Goal: Task Accomplishment & Management: Use online tool/utility

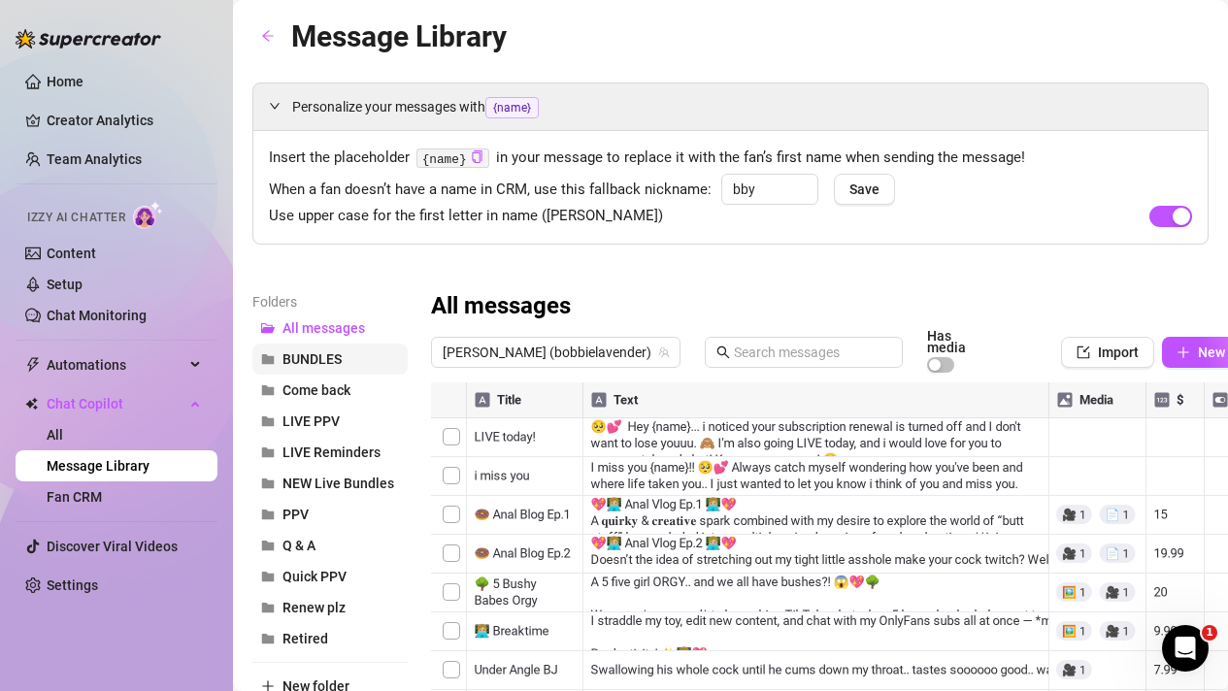
click at [315, 364] on span "BUNDLES" at bounding box center [311, 359] width 59 height 16
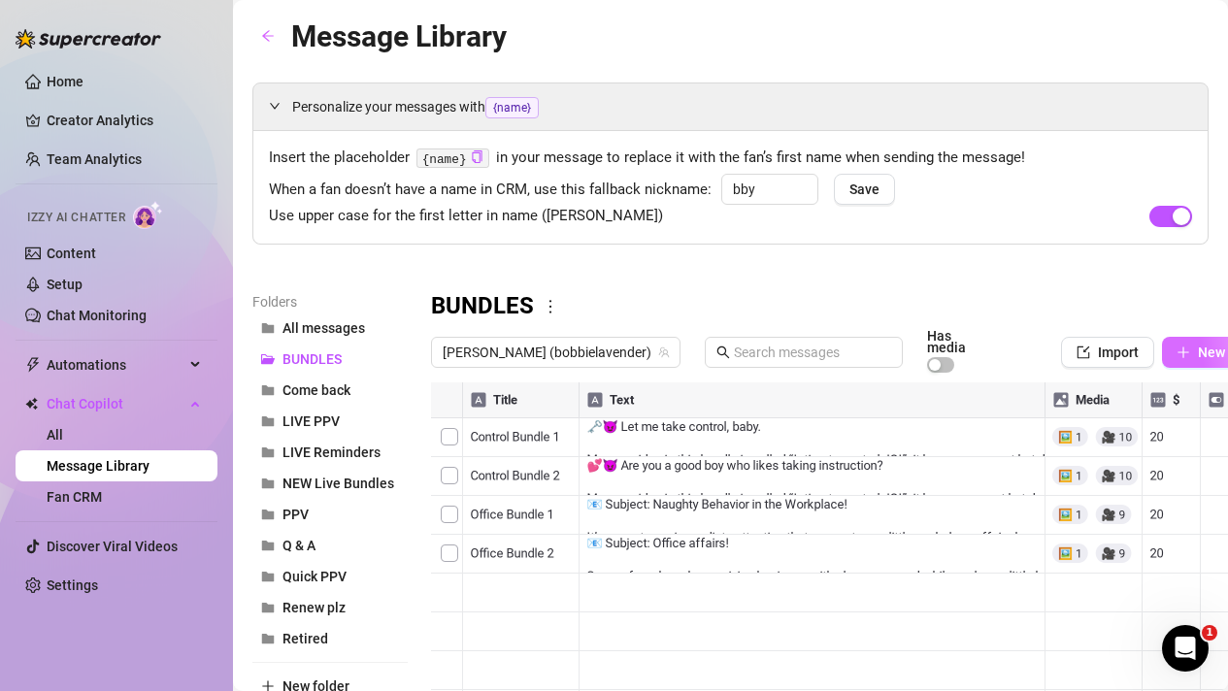
click at [1176, 350] on icon "plus" at bounding box center [1183, 353] width 14 height 14
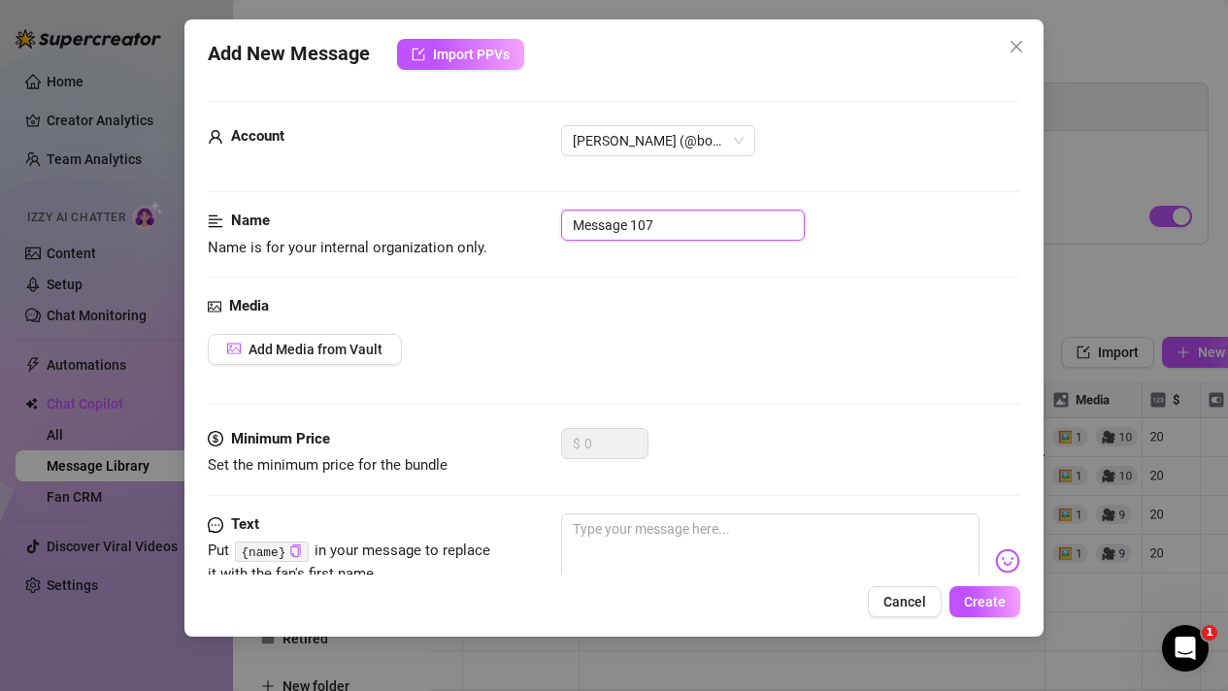
drag, startPoint x: 692, startPoint y: 226, endPoint x: 450, endPoint y: 226, distance: 241.7
click at [450, 226] on div "Name Name is for your internal organization only. Message 107" at bounding box center [614, 235] width 813 height 50
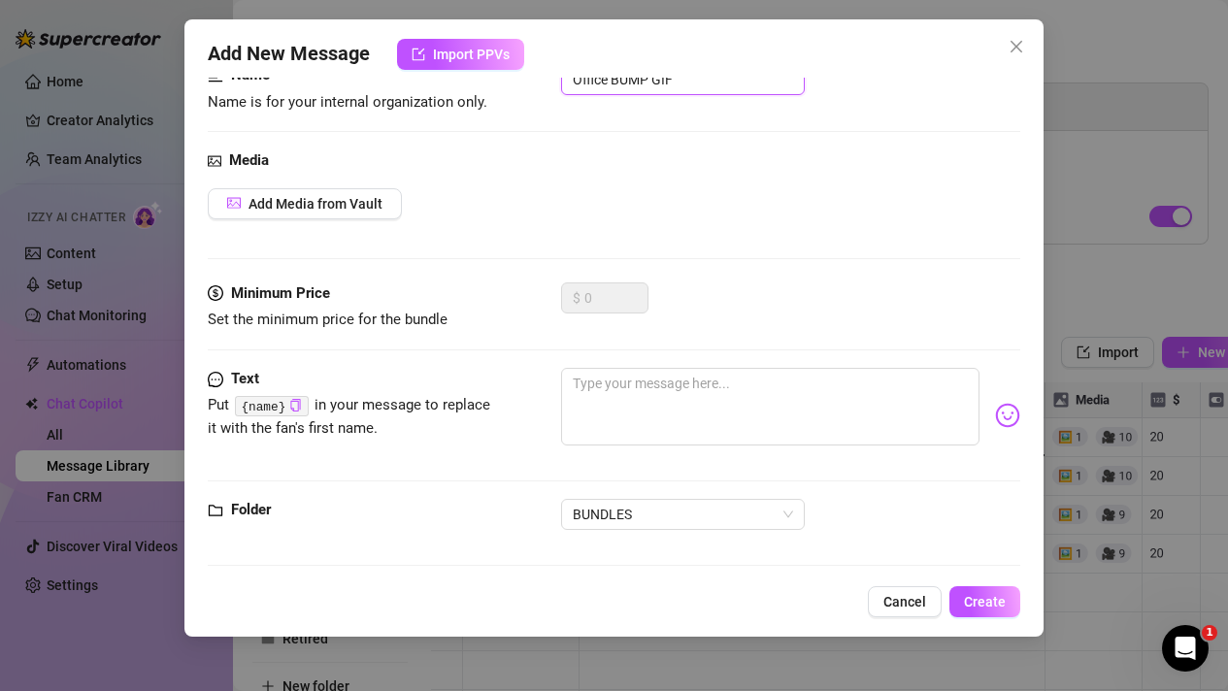
scroll to position [154, 0]
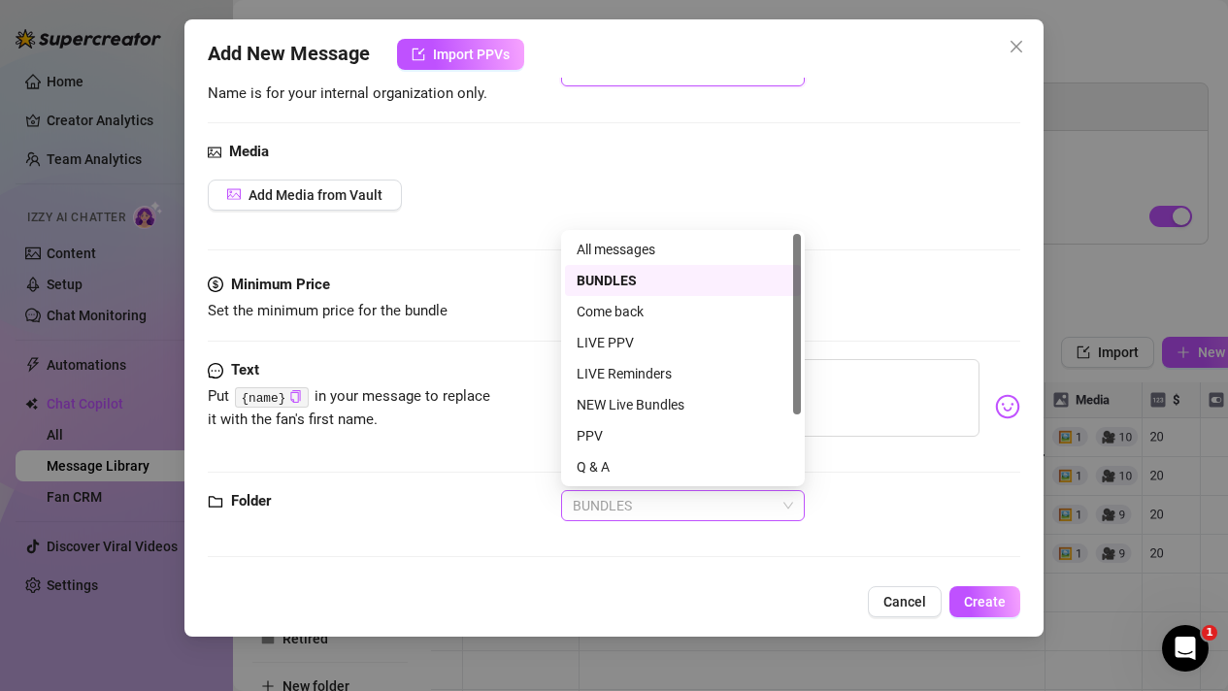
click at [656, 497] on span "BUNDLES" at bounding box center [683, 505] width 220 height 29
type input "Office BUMP GIF"
click at [444, 461] on div "Text Put {name} in your message to replace it with the fan's first name." at bounding box center [614, 424] width 813 height 131
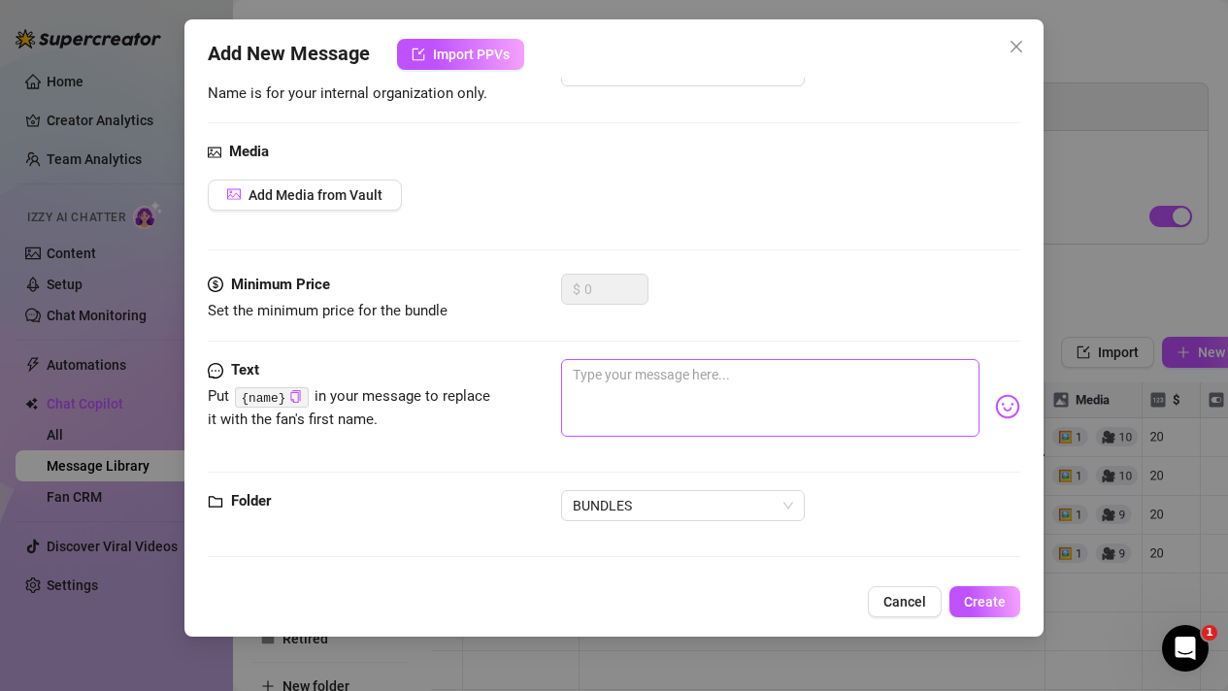
scroll to position [112, 0]
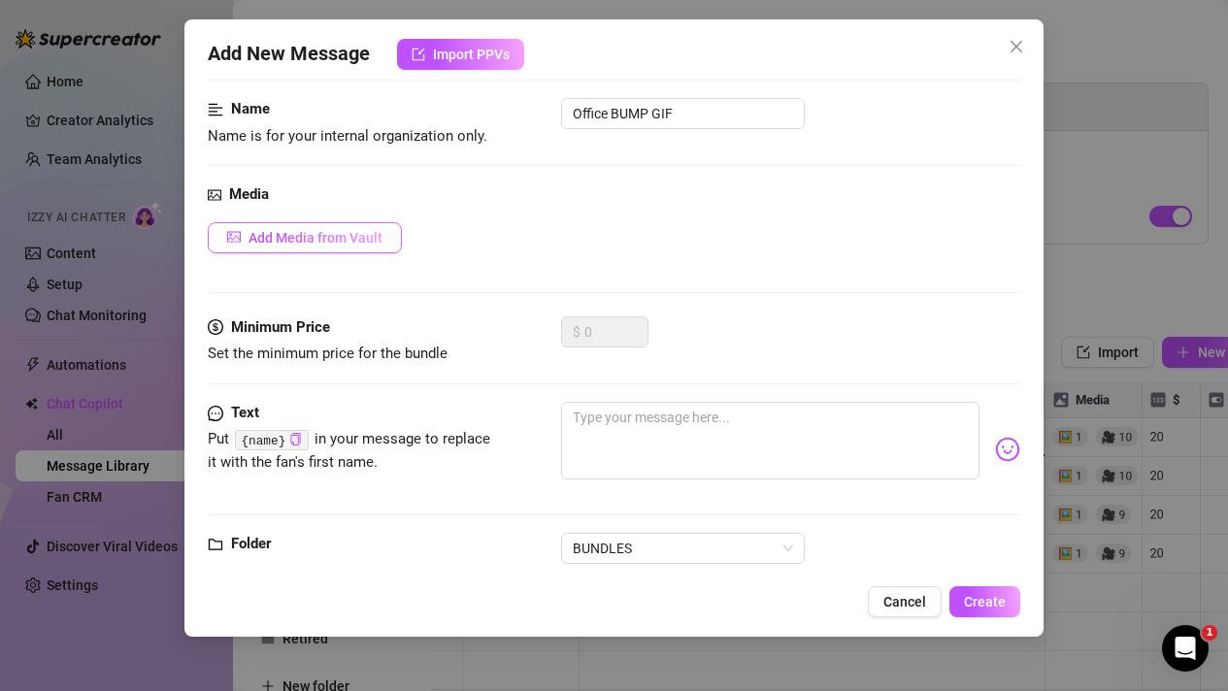
click at [326, 249] on button "Add Media from Vault" at bounding box center [305, 237] width 194 height 31
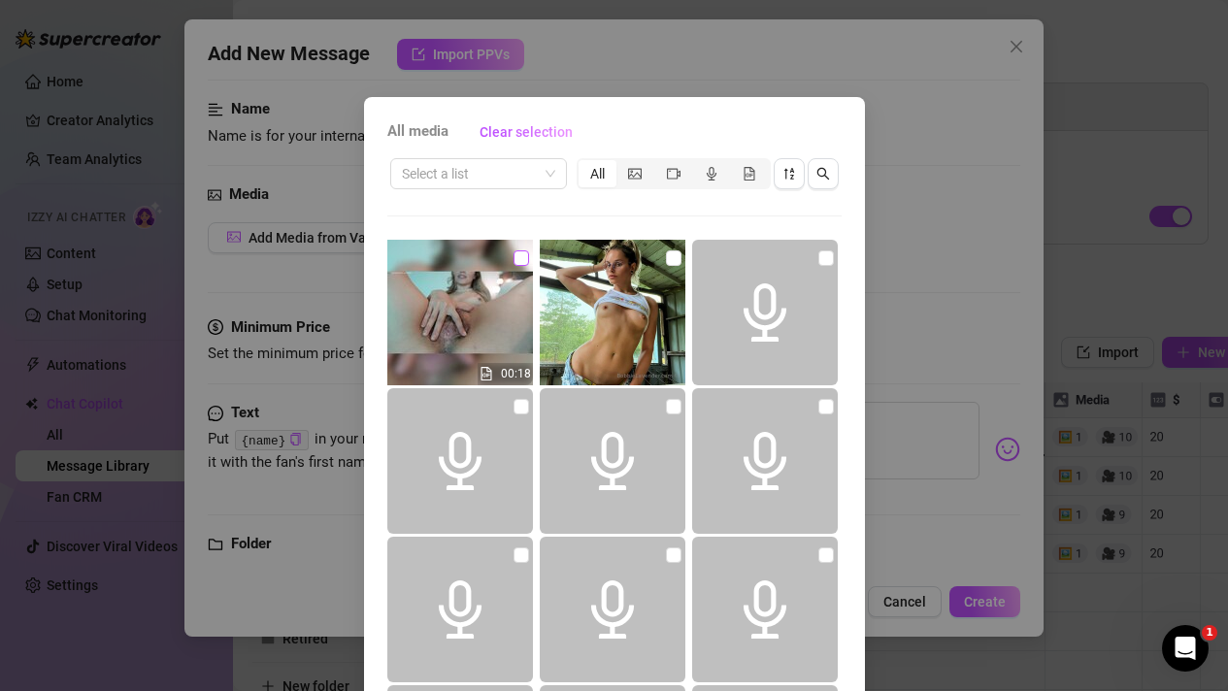
click at [520, 257] on input "checkbox" at bounding box center [521, 258] width 16 height 16
checkbox input "true"
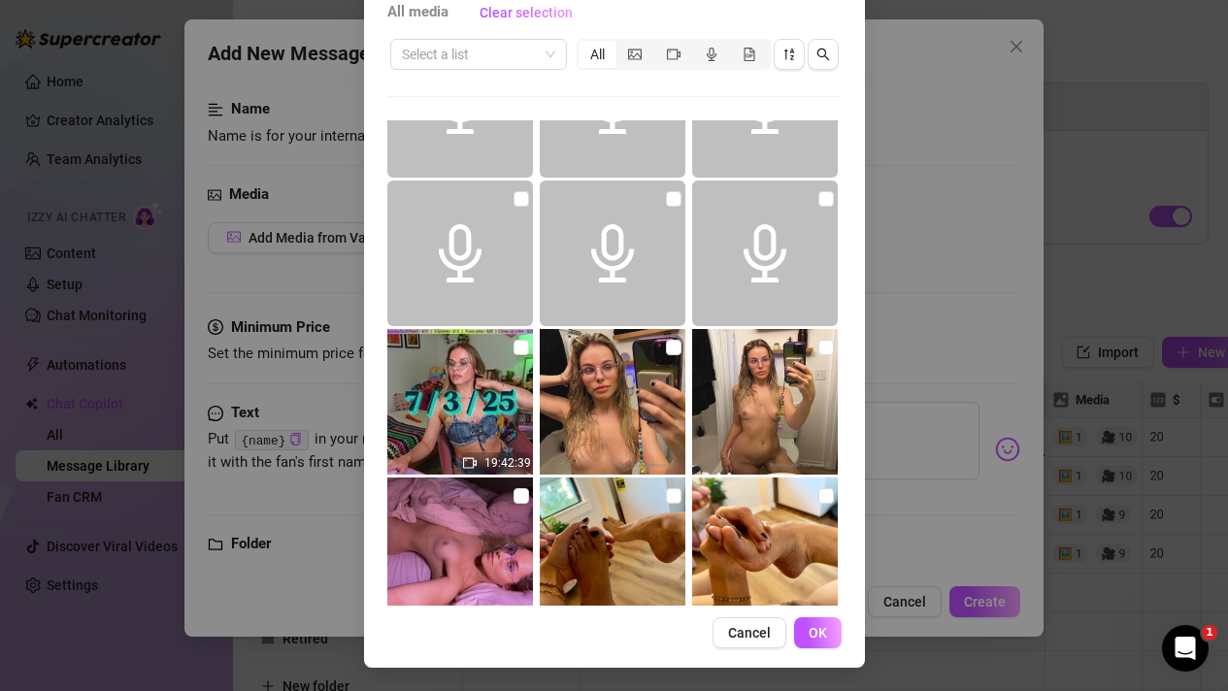
scroll to position [118, 0]
click at [811, 648] on button "OK" at bounding box center [818, 633] width 48 height 31
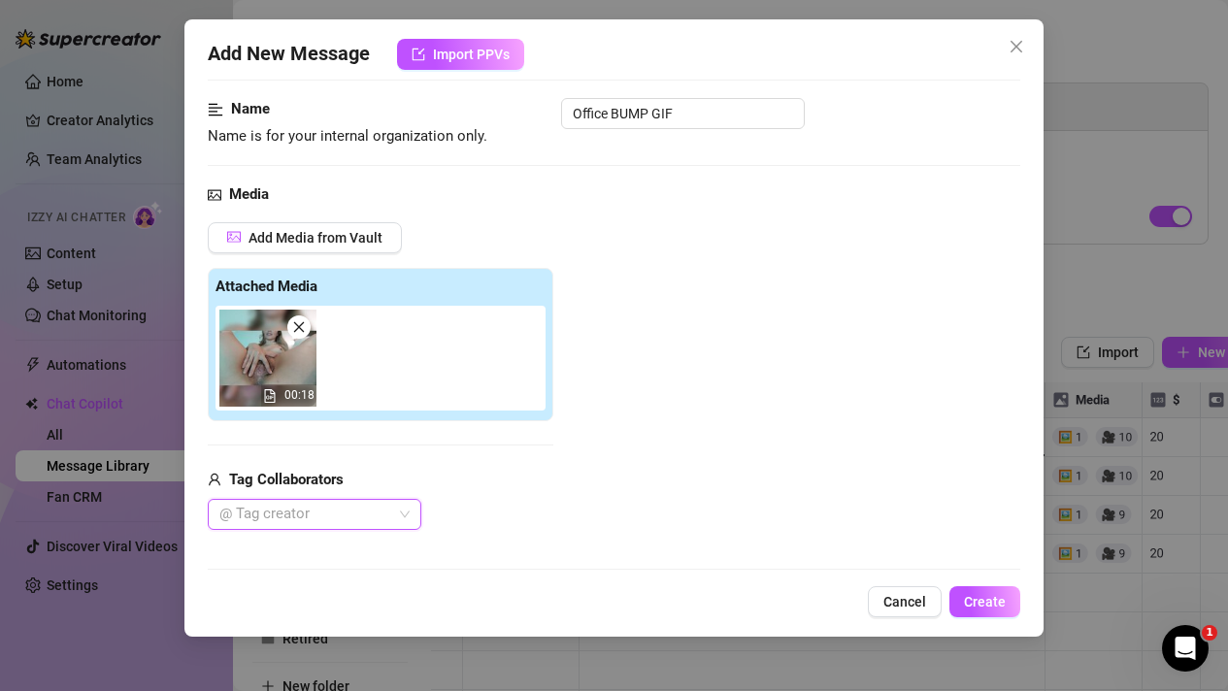
click at [380, 499] on div "@ Tag creator" at bounding box center [315, 514] width 214 height 31
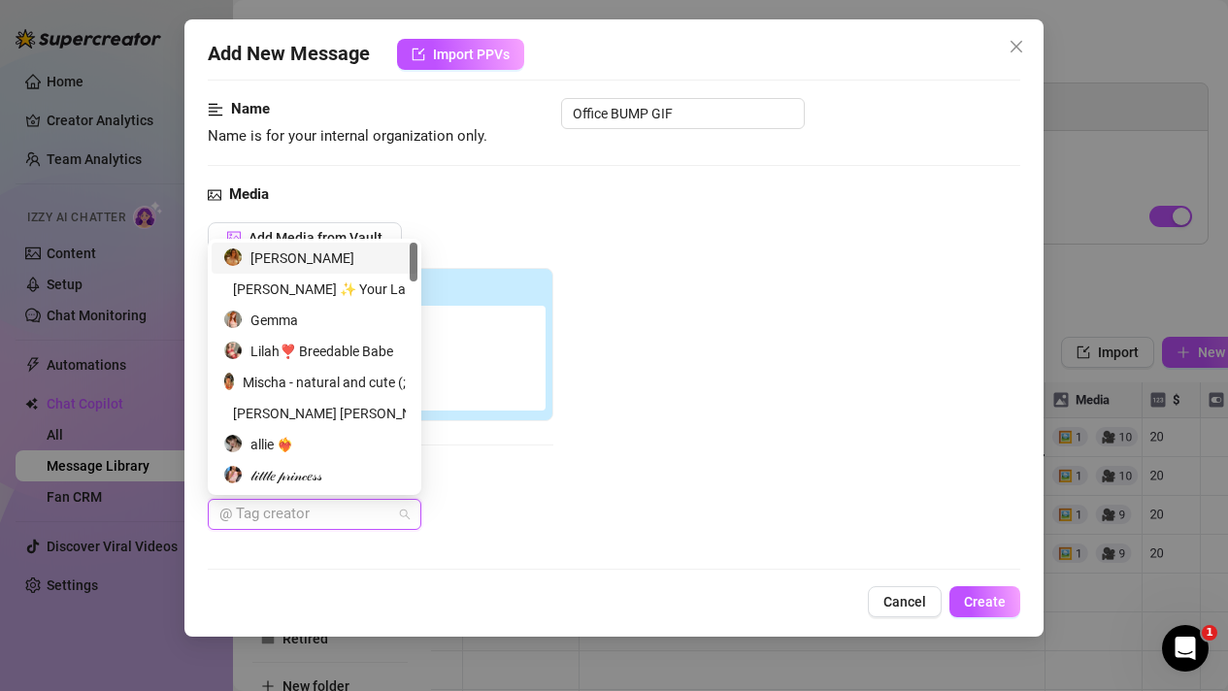
click at [315, 260] on div "[PERSON_NAME]" at bounding box center [314, 258] width 182 height 21
click at [317, 292] on div "[PERSON_NAME] ✨ Your Latina Next Door" at bounding box center [314, 289] width 182 height 21
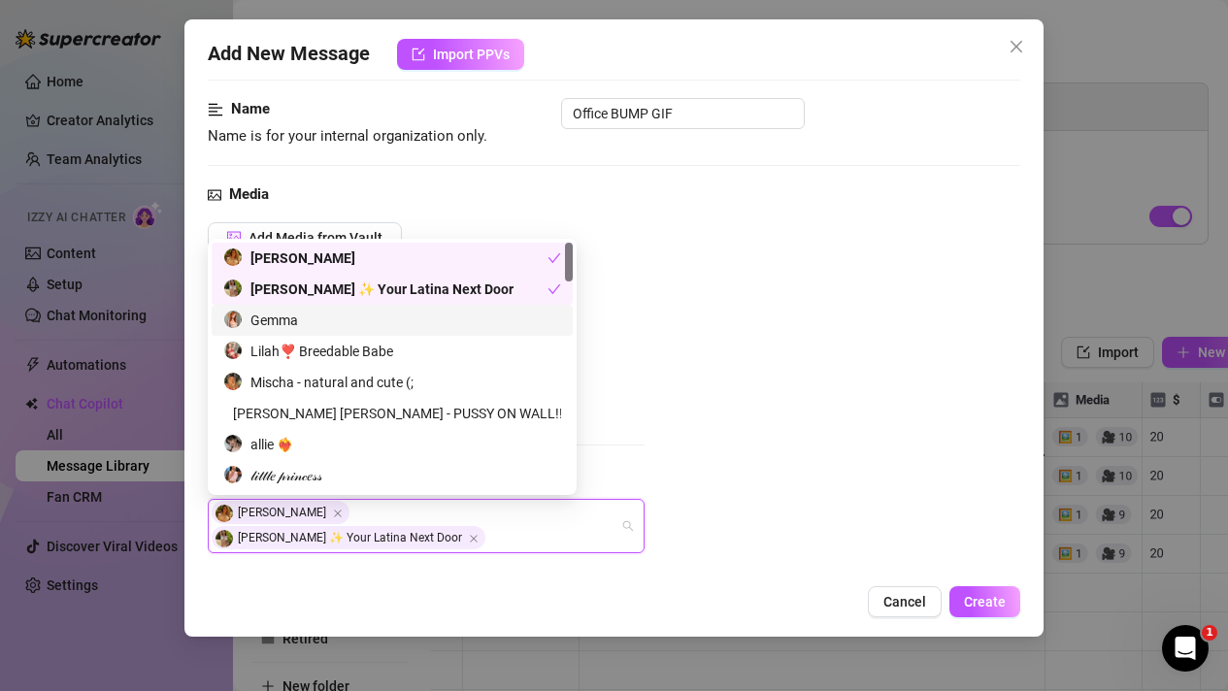
click at [320, 314] on div "Gemma" at bounding box center [392, 320] width 338 height 21
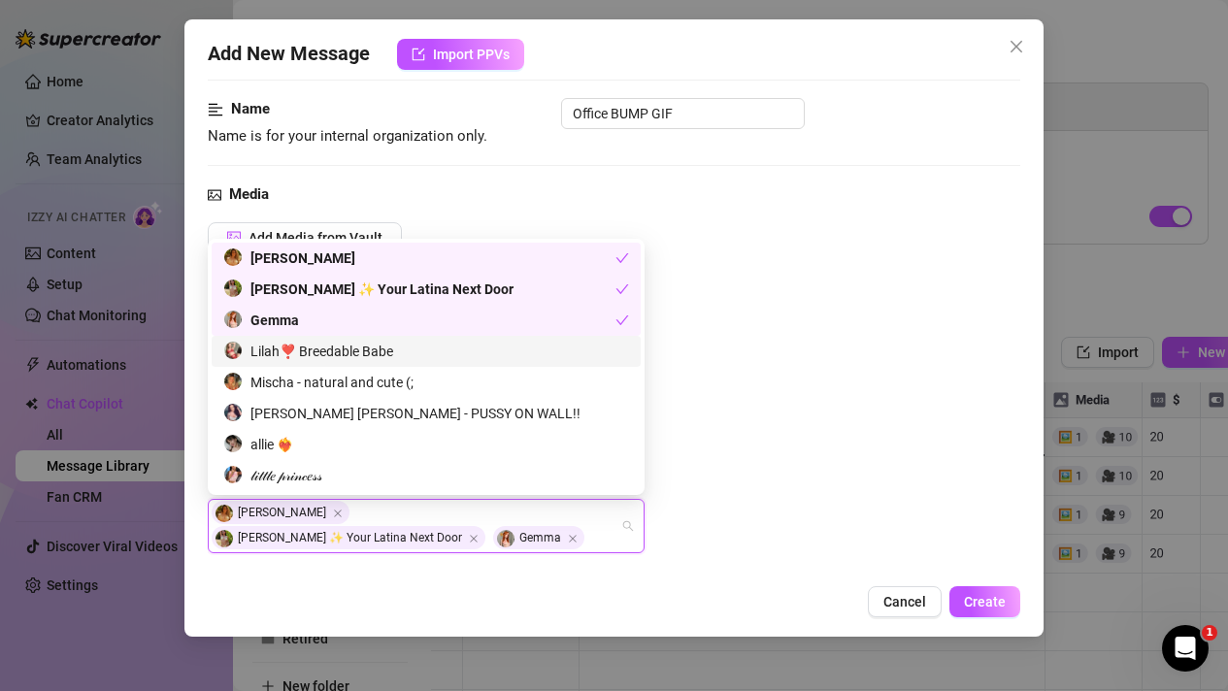
click at [322, 347] on div "Lilah❣️ Breedable Babe" at bounding box center [426, 351] width 406 height 21
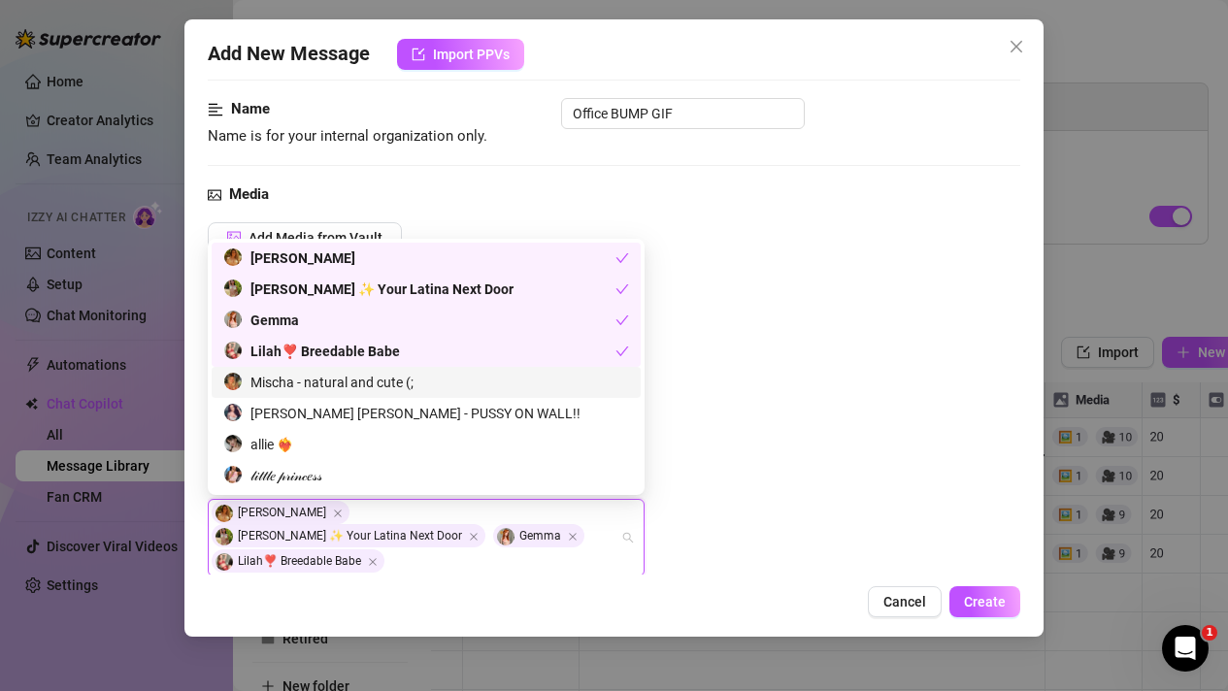
click at [328, 383] on div "Mischa - natural and cute (;" at bounding box center [426, 382] width 406 height 21
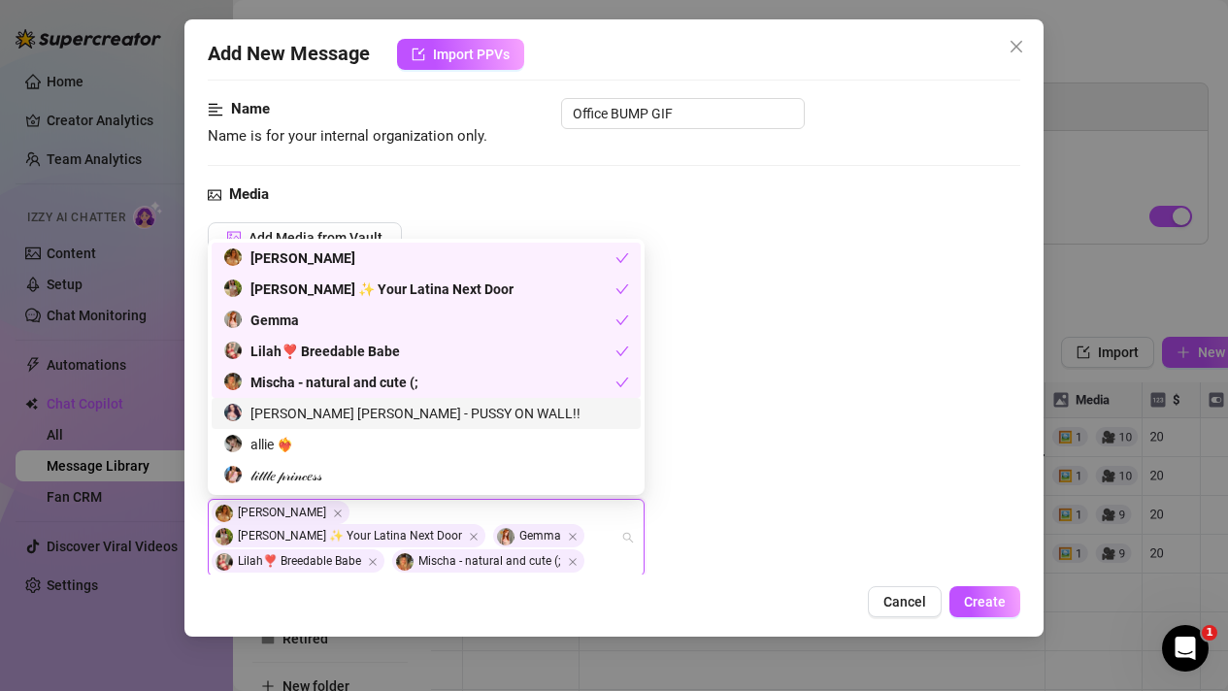
click at [334, 417] on div "[PERSON_NAME] [PERSON_NAME] - PUSSY ON WALL!!" at bounding box center [426, 413] width 406 height 21
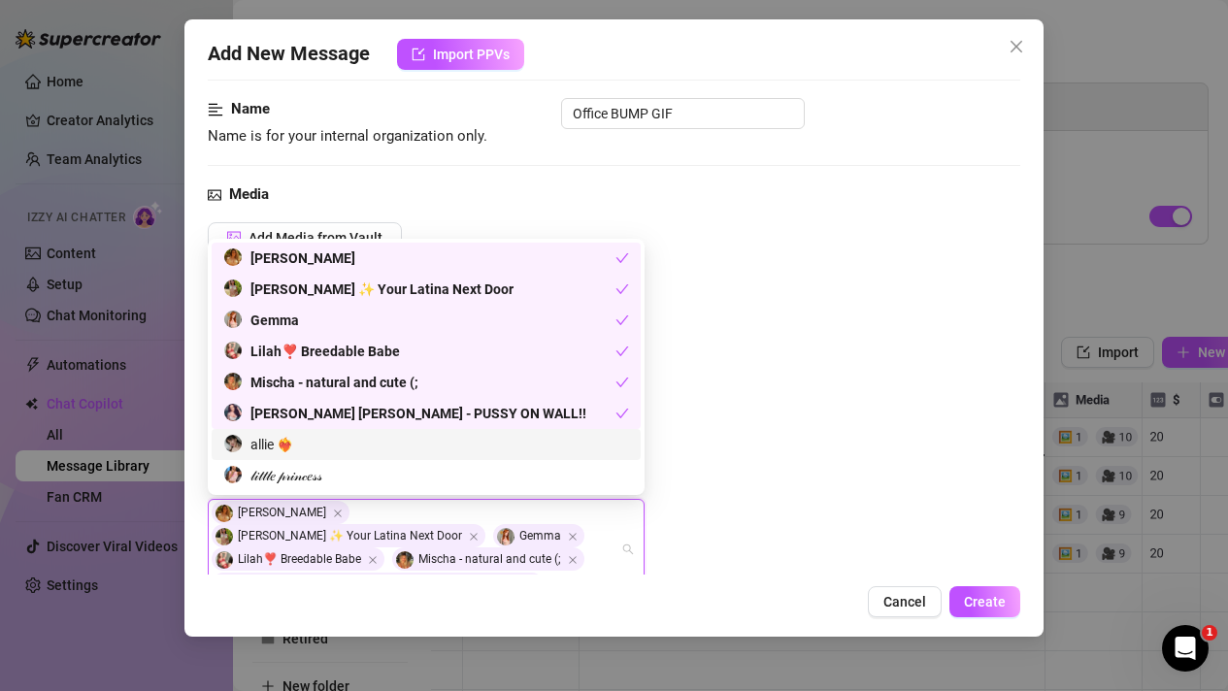
click at [316, 445] on div "allie ❤️‍🔥" at bounding box center [426, 444] width 406 height 21
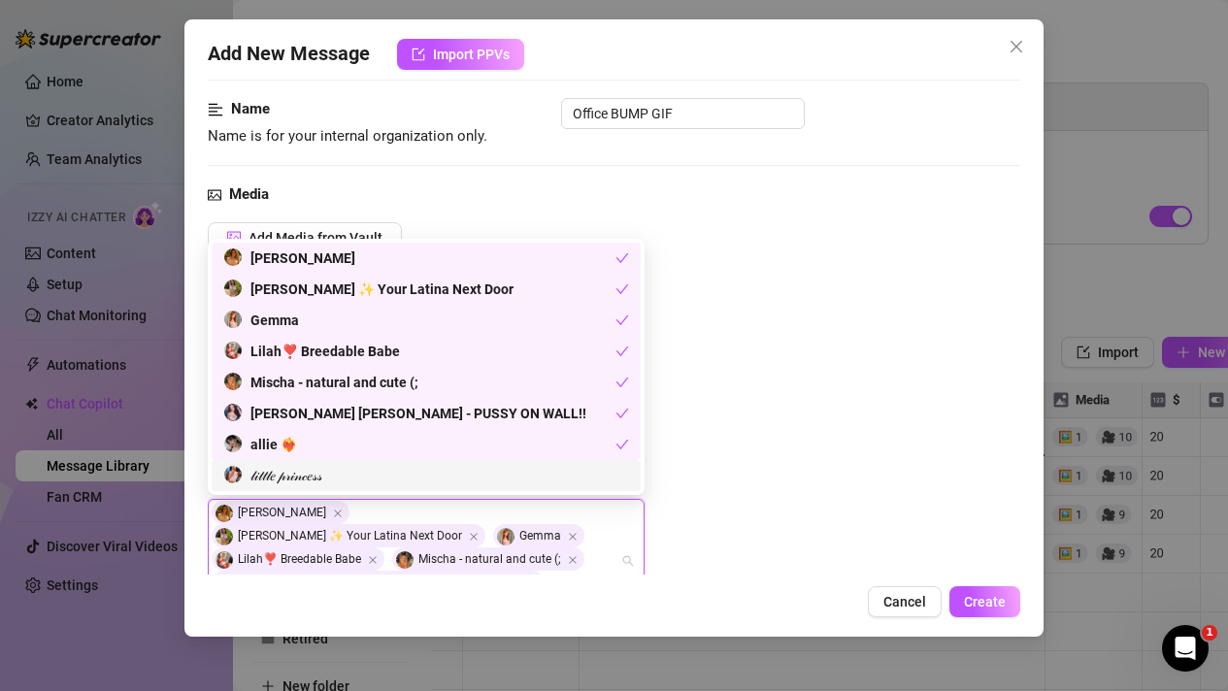
click at [311, 485] on div "𝓁𝒾𝓉𝓉𝓁𝑒 𝓅𝓇𝒾𝓃𝒸𝑒𝓈𝓈" at bounding box center [426, 475] width 406 height 21
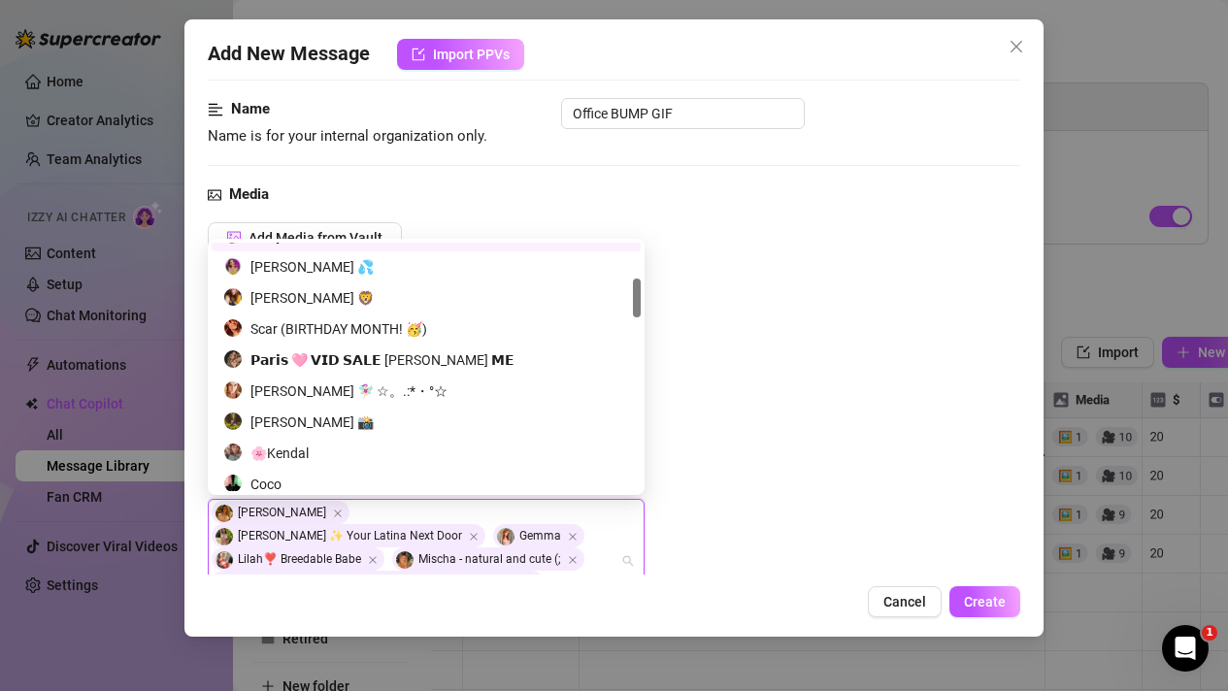
scroll to position [184, 0]
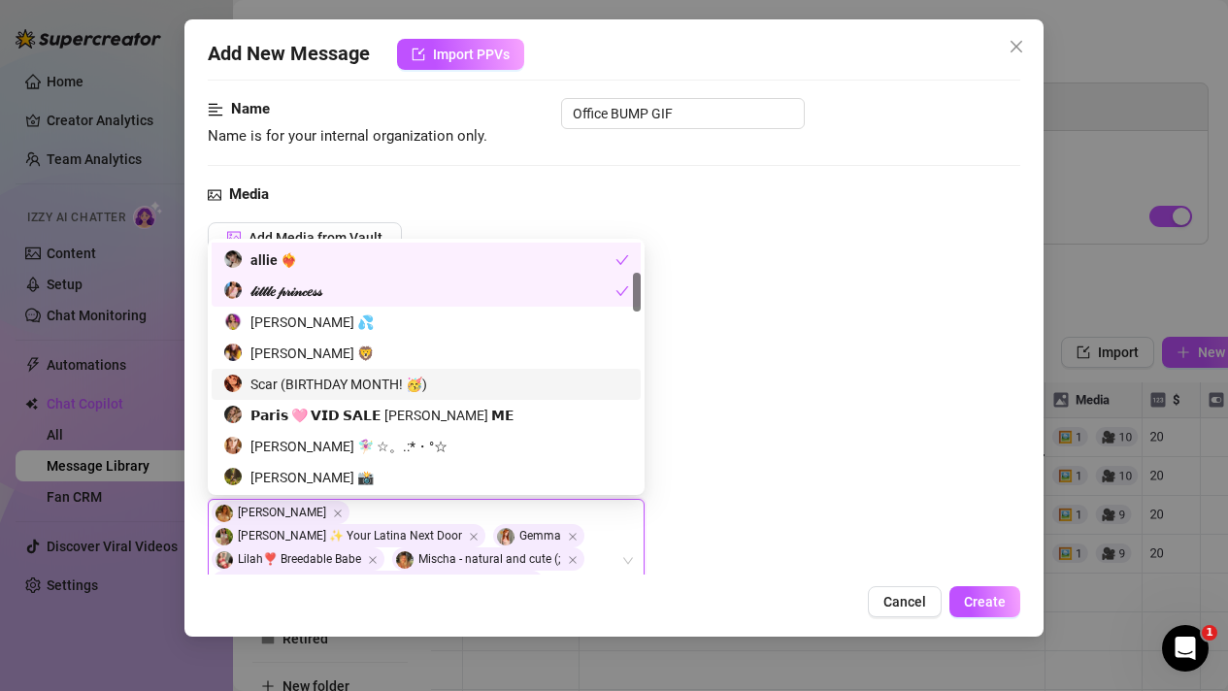
click at [831, 406] on div "Add Media from Vault Attached Media 00:18 Tag Collaborators [PERSON_NAME], [PER…" at bounding box center [614, 423] width 813 height 402
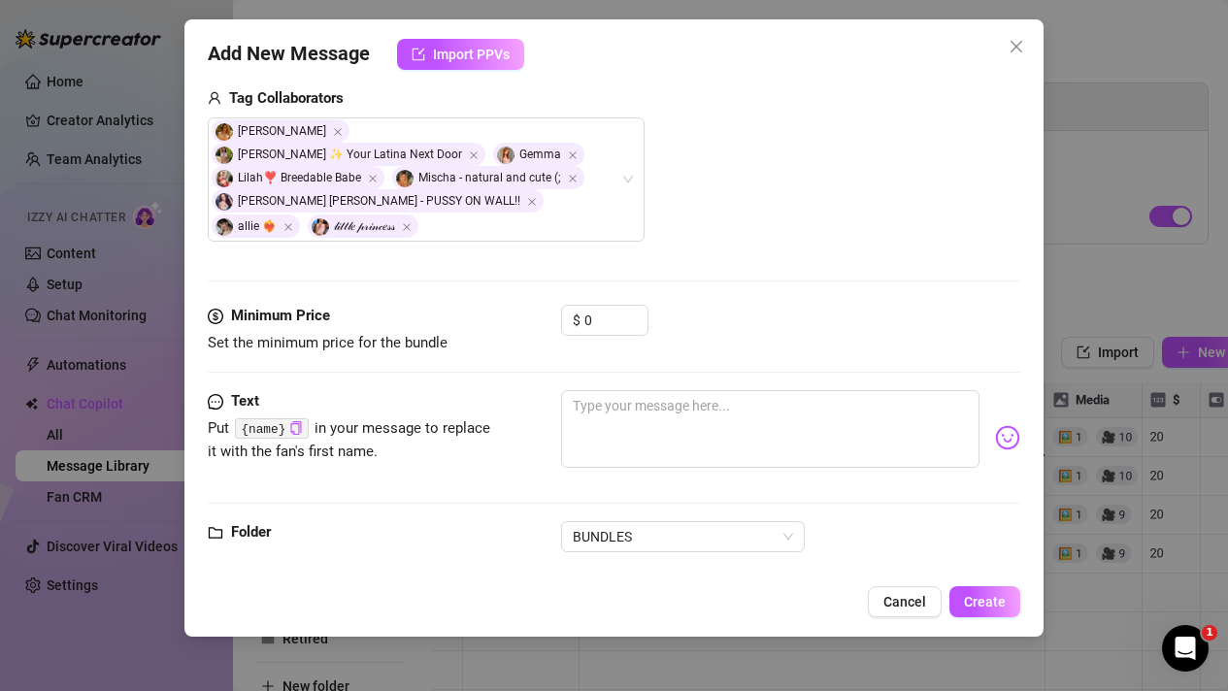
scroll to position [528, 0]
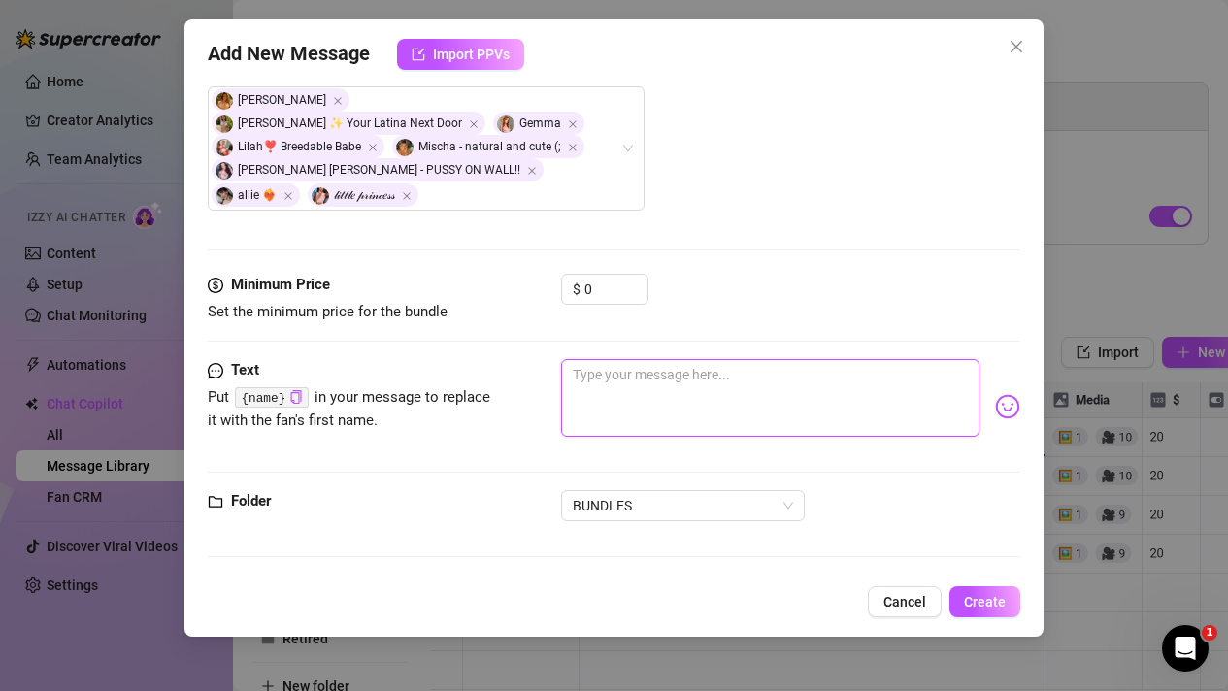
click at [697, 416] on textarea at bounding box center [770, 398] width 419 height 78
click at [585, 372] on textarea "💖😈 Just in case you" at bounding box center [770, 398] width 419 height 78
click at [746, 389] on textarea "😈 Just in case you" at bounding box center [770, 398] width 419 height 78
click at [704, 378] on textarea "😈 Just in case you havnt" at bounding box center [770, 398] width 419 height 78
click at [766, 388] on textarea "😈 Just in case you haven't" at bounding box center [770, 398] width 419 height 78
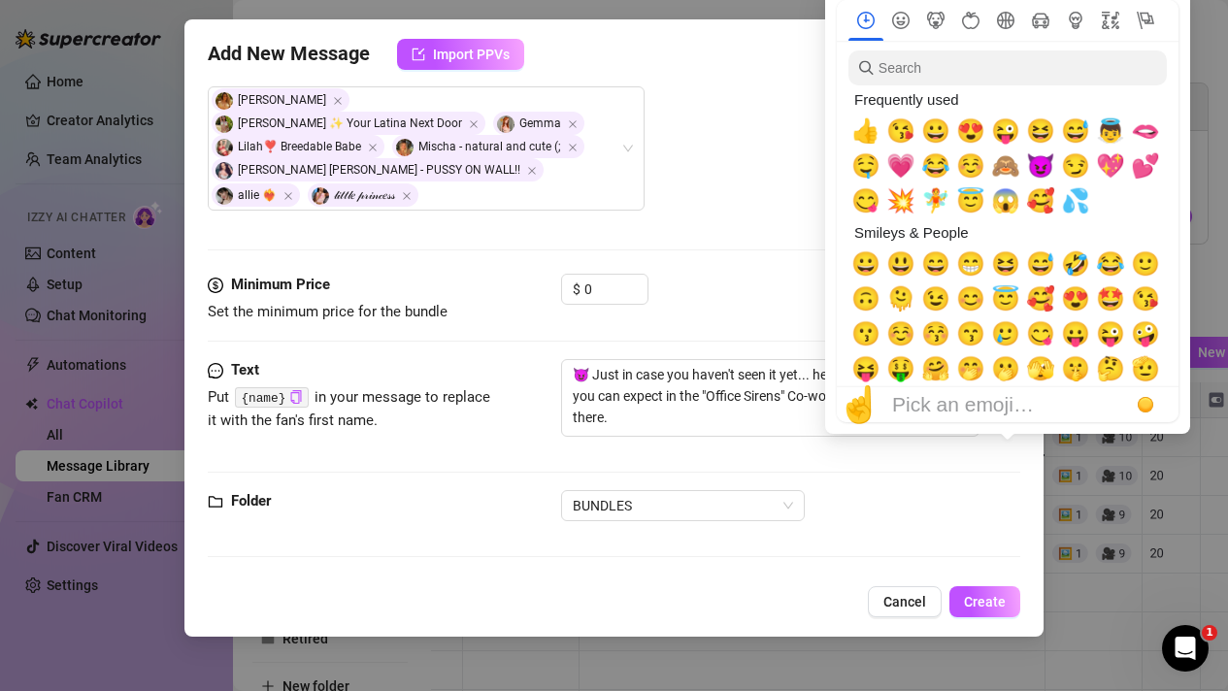
click at [1010, 399] on body "Home Creator Analytics Team Analytics Izzy AI Chatter Content Setup Chat Monito…" at bounding box center [614, 345] width 1228 height 691
click at [867, 391] on span "☝️" at bounding box center [859, 404] width 44 height 41
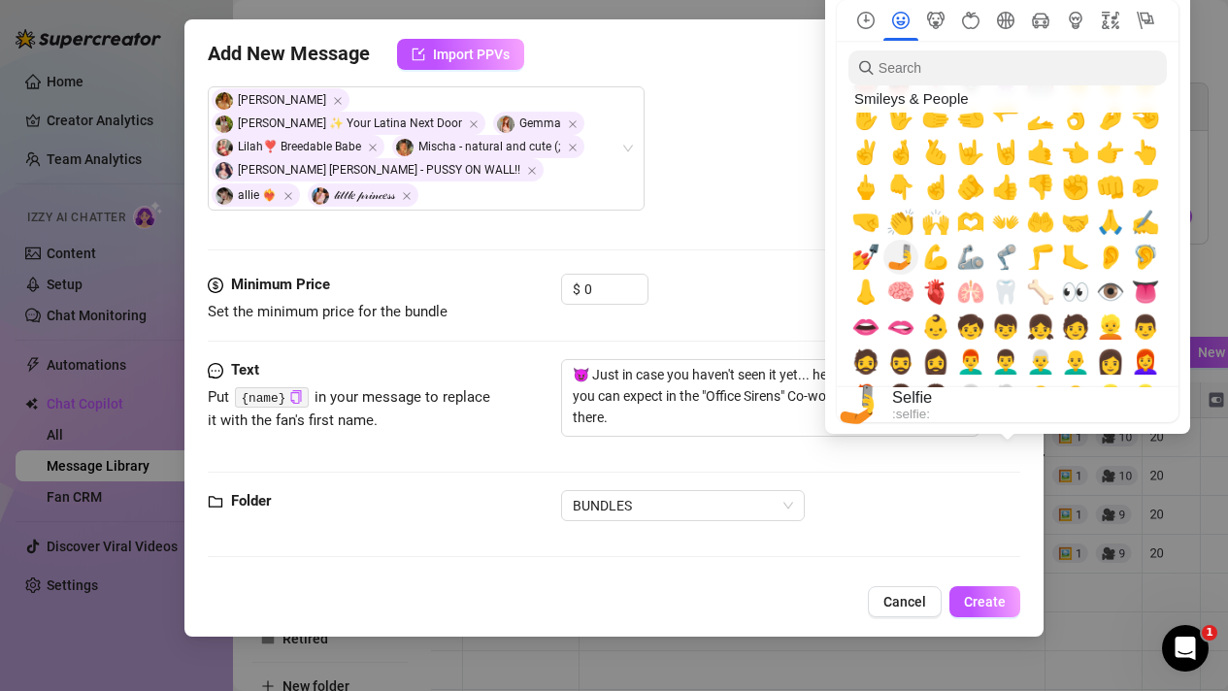
scroll to position [609, 0]
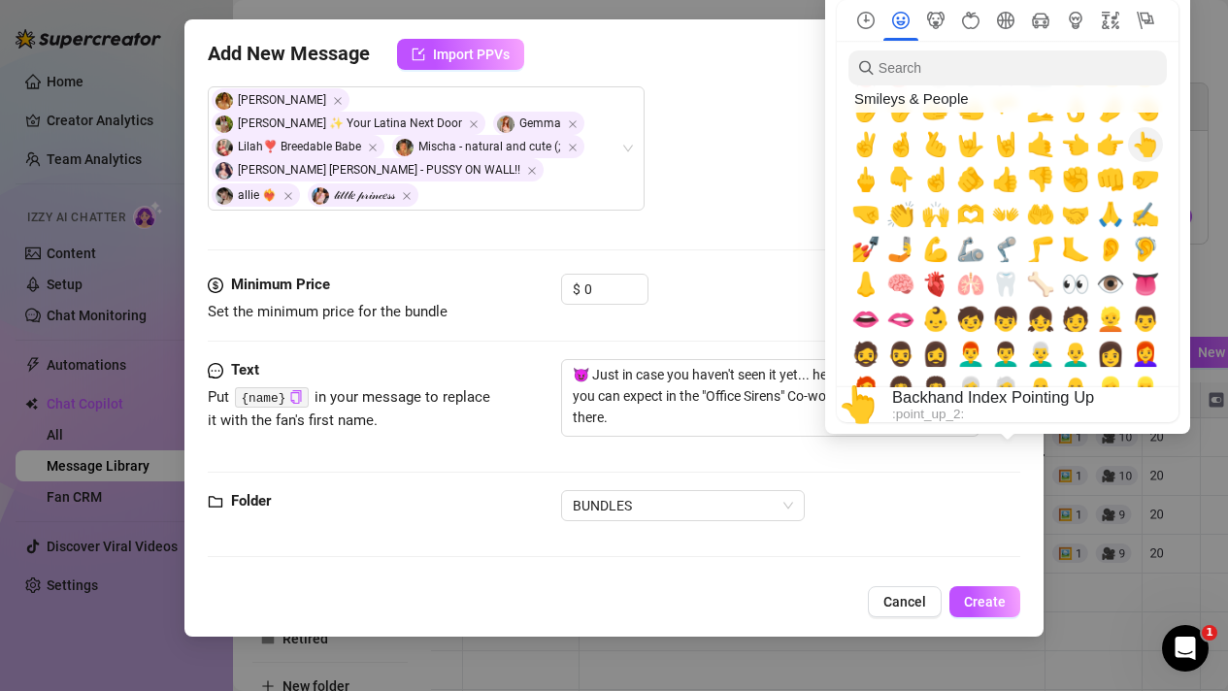
drag, startPoint x: 1132, startPoint y: 150, endPoint x: 1144, endPoint y: 151, distance: 12.7
click at [1145, 151] on button "👆" at bounding box center [1145, 144] width 35 height 35
click at [1144, 151] on span "👆" at bounding box center [1145, 144] width 29 height 27
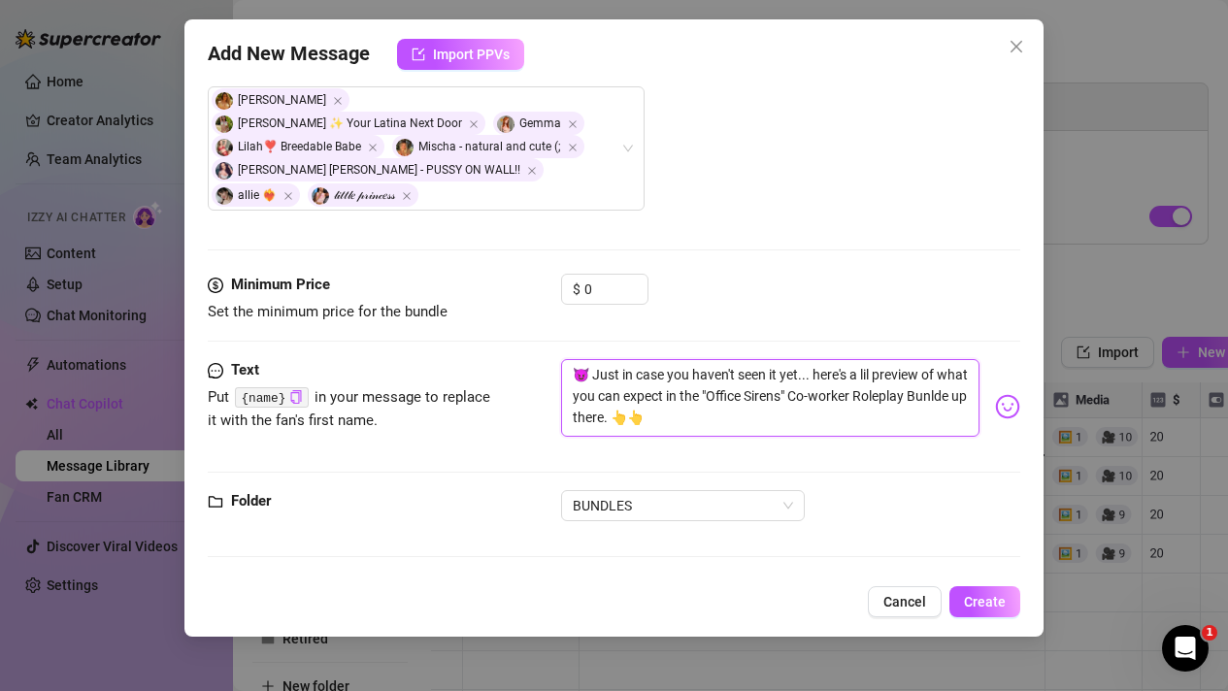
click at [723, 425] on textarea "😈 Just in case you haven't seen it yet... here's a lil preview of what you can …" at bounding box center [770, 398] width 419 height 78
drag, startPoint x: 676, startPoint y: 420, endPoint x: 709, endPoint y: 420, distance: 33.0
click at [710, 420] on textarea "😈 Just in case you haven't seen it yet... here's a lil preview of what you can …" at bounding box center [770, 398] width 419 height 78
click at [1018, 419] on div "😈 Just in case you haven't seen it yet... here's a lil preview of what you can …" at bounding box center [791, 406] width 460 height 95
click at [1010, 414] on body "Home Creator Analytics Team Analytics Izzy AI Chatter Content Setup Chat Monito…" at bounding box center [614, 345] width 1228 height 691
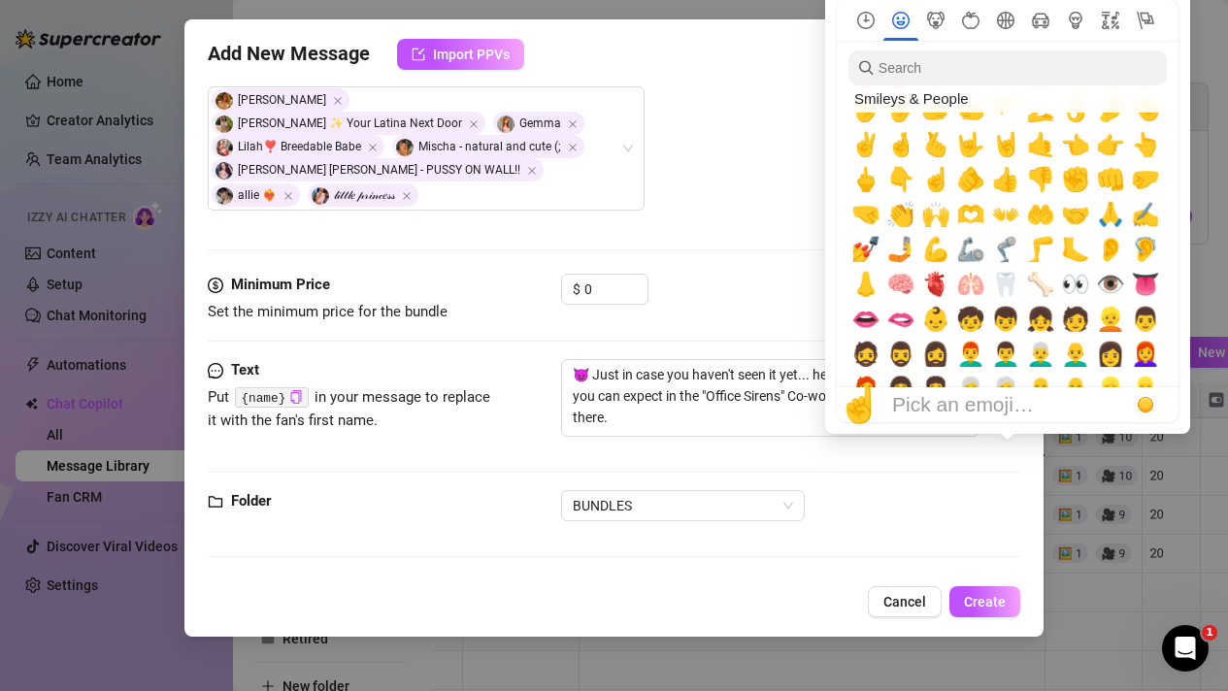
click at [1147, 397] on span "Choose default skin tone" at bounding box center [1146, 405] width 16 height 16
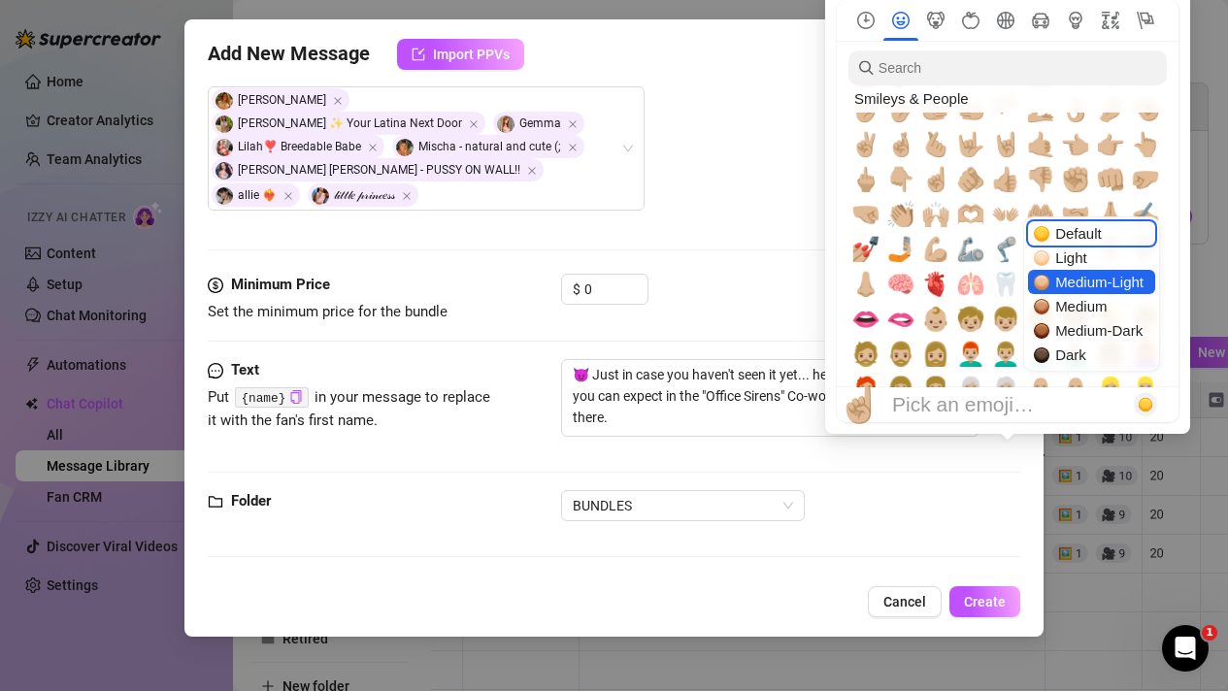
click at [1075, 278] on span "Medium-Light" at bounding box center [1099, 282] width 88 height 17
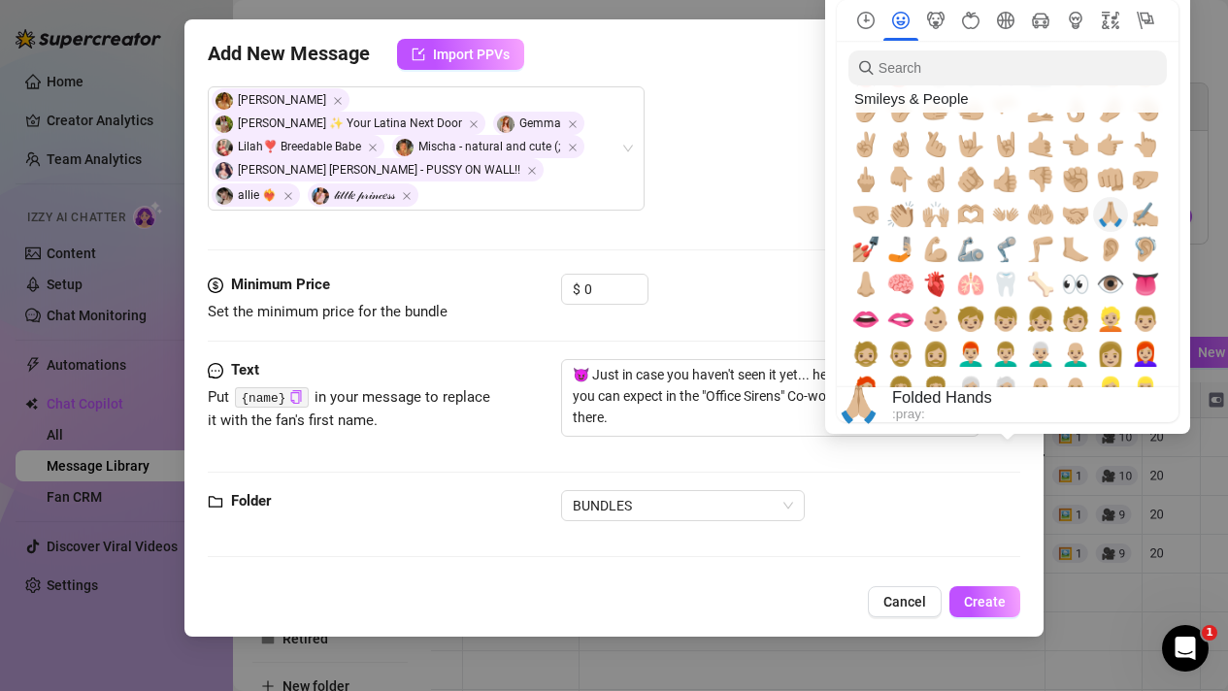
scroll to position [585, 0]
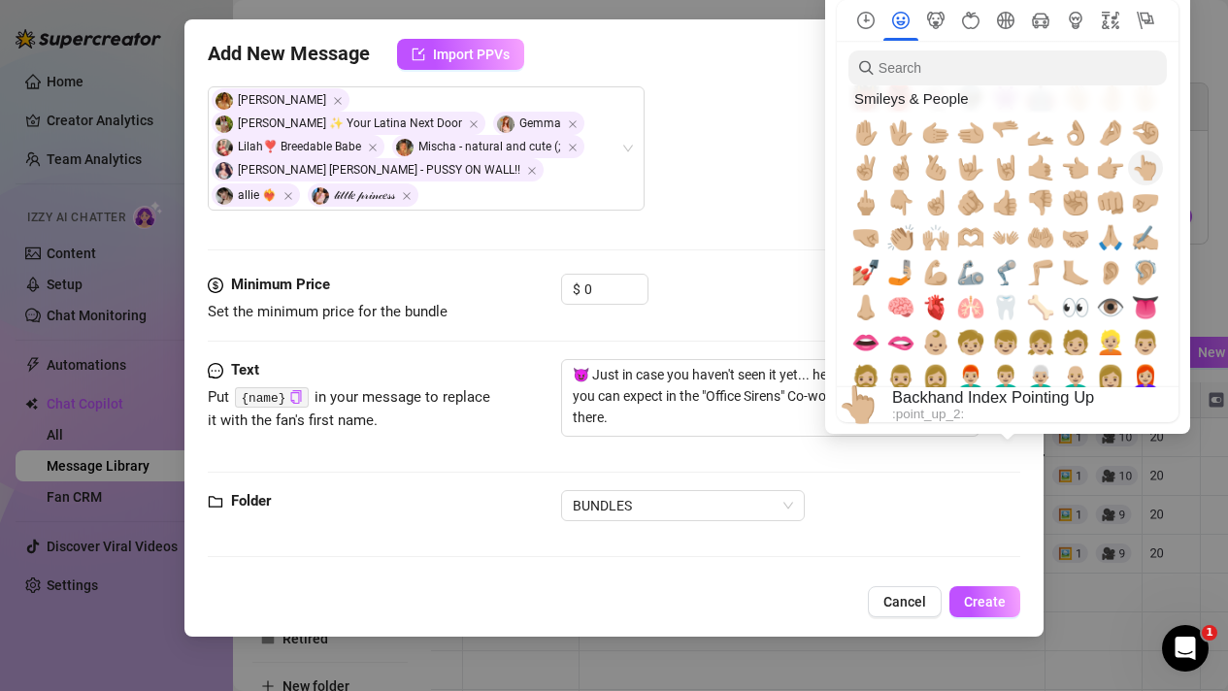
click at [1154, 164] on span "👆🏼" at bounding box center [1145, 167] width 29 height 27
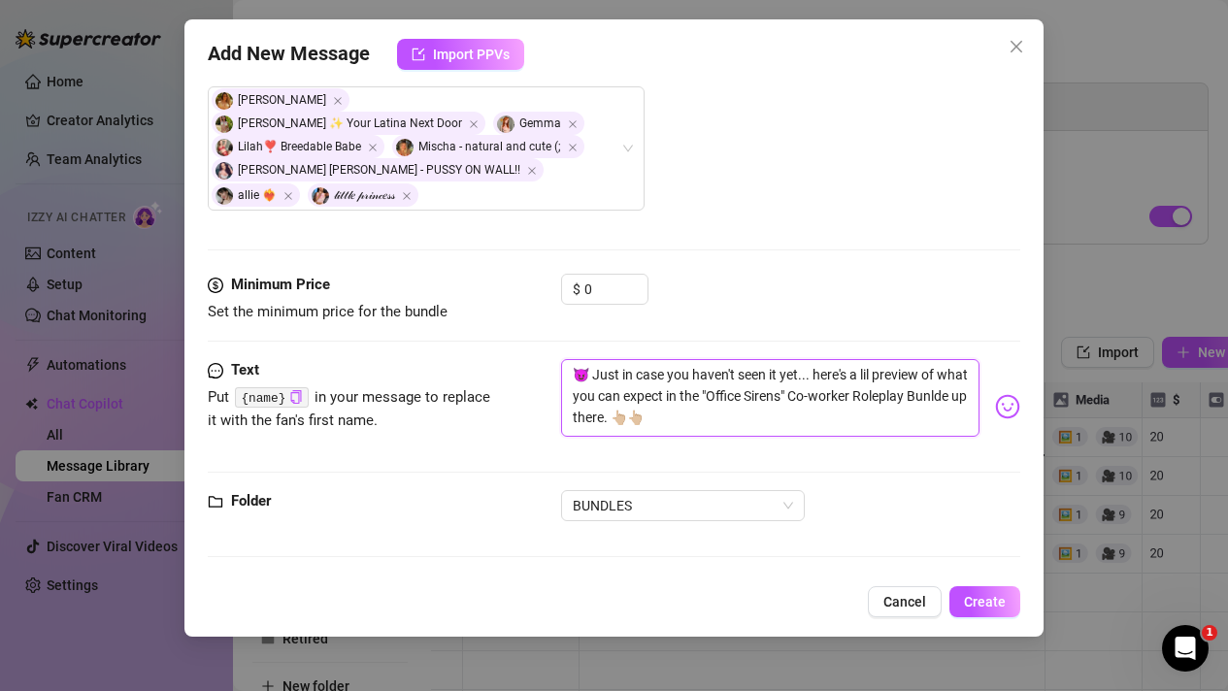
click at [727, 416] on textarea "😈 Just in case you haven't seen it yet... here's a lil preview of what you can …" at bounding box center [770, 398] width 419 height 78
click at [1021, 410] on div "Add New Message Import PPVs Account [PERSON_NAME]‎ (@bobbielavender) Name Name …" at bounding box center [614, 327] width 860 height 617
click at [1004, 402] on body "Home Creator Analytics Team Analytics Izzy AI Chatter Content Setup Chat Monito…" at bounding box center [614, 345] width 1228 height 691
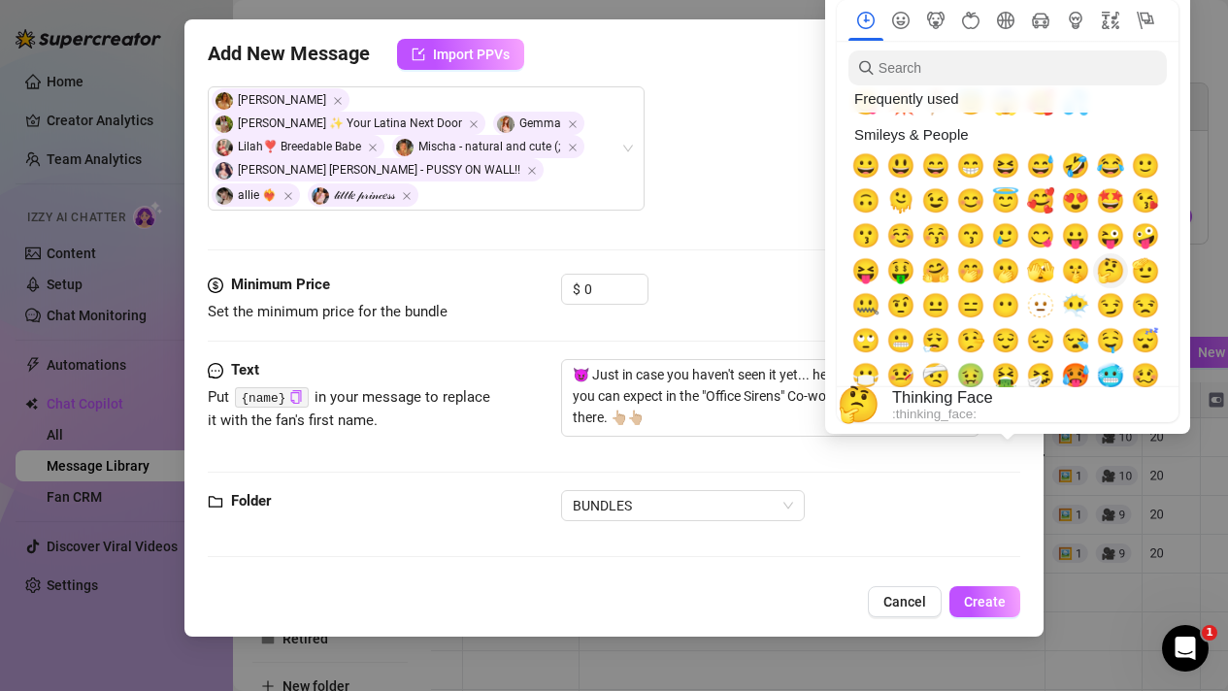
scroll to position [0, 0]
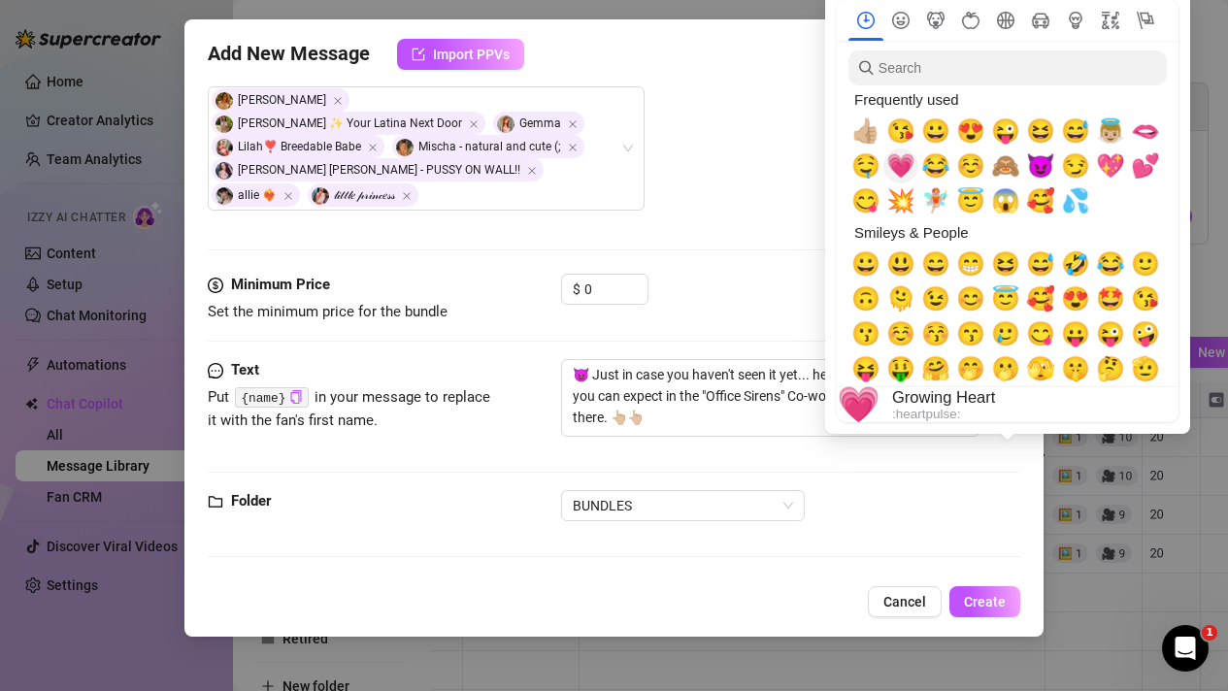
click at [906, 166] on span "💗" at bounding box center [900, 165] width 29 height 27
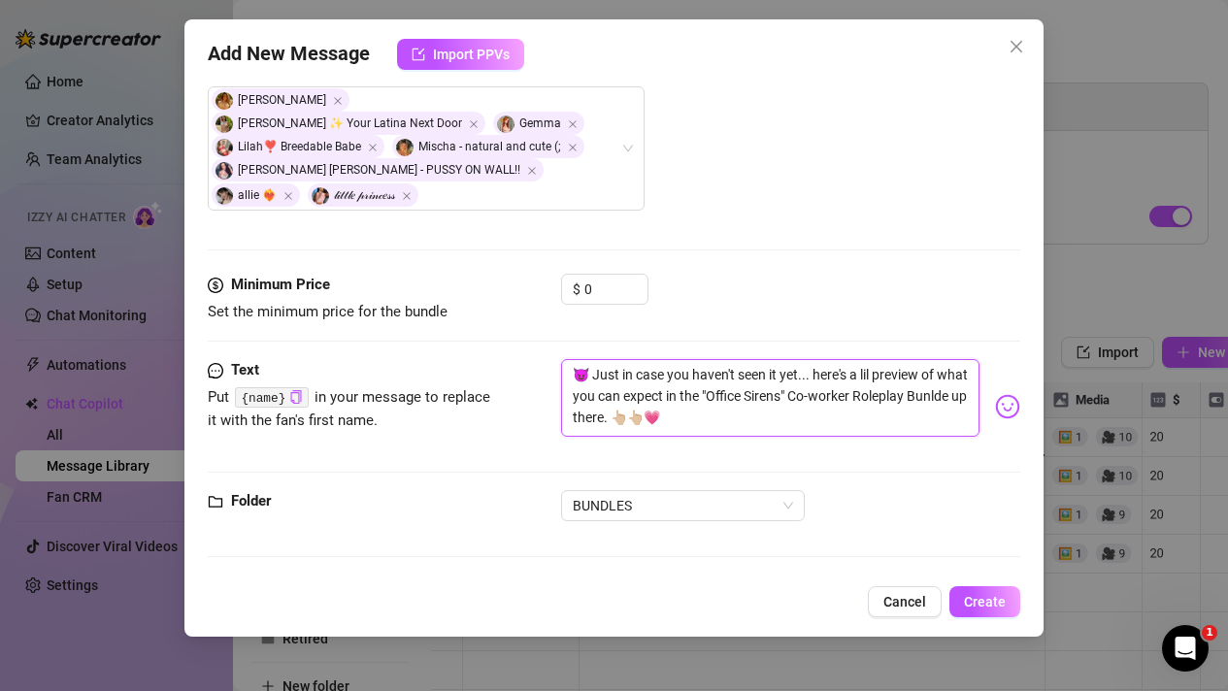
click at [693, 431] on textarea "😈 Just in case you haven't seen it yet... here's a lil preview of what you can …" at bounding box center [770, 398] width 419 height 78
click at [702, 408] on textarea "😈 Just in case you haven't seen it yet... here's a lil preview of what you can …" at bounding box center [770, 398] width 419 height 78
click at [677, 422] on textarea "😈 Just in case you haven't seen it yet... here's a lil preview of what you can …" at bounding box center [770, 398] width 419 height 78
type textarea "😈 Just in case you haven't seen it yet... here's a lil preview of what you can …"
click at [1006, 611] on button "Create" at bounding box center [984, 601] width 71 height 31
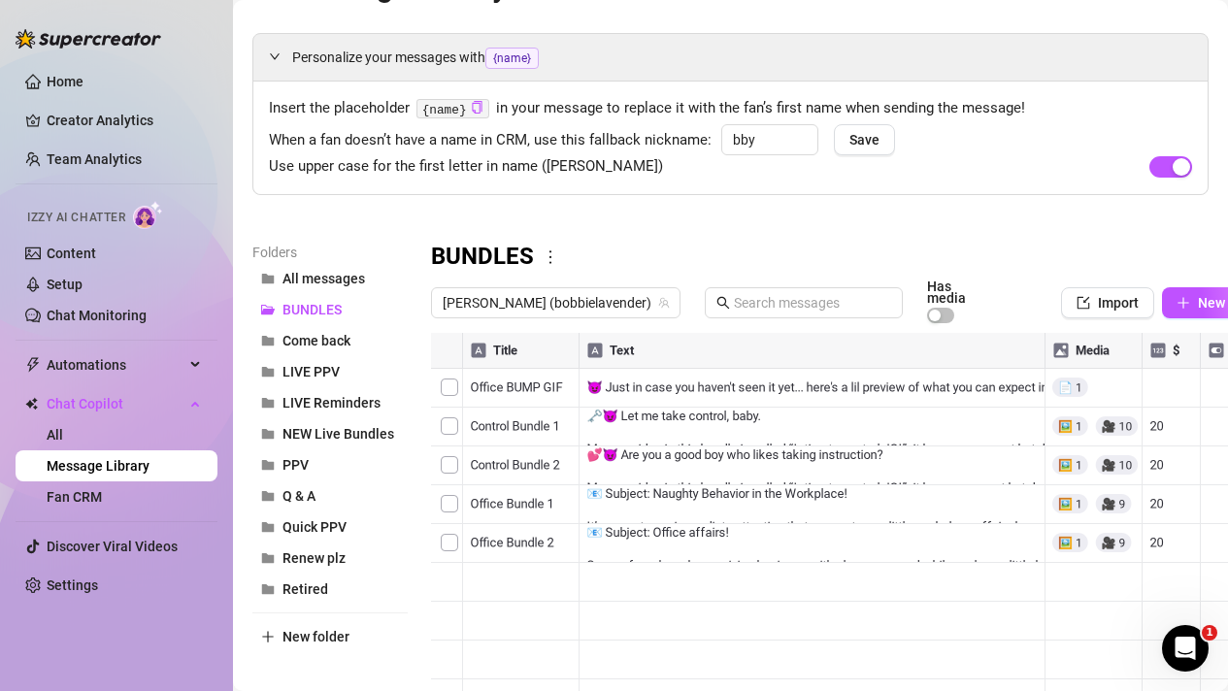
scroll to position [56, 0]
